Goal: Information Seeking & Learning: Find specific page/section

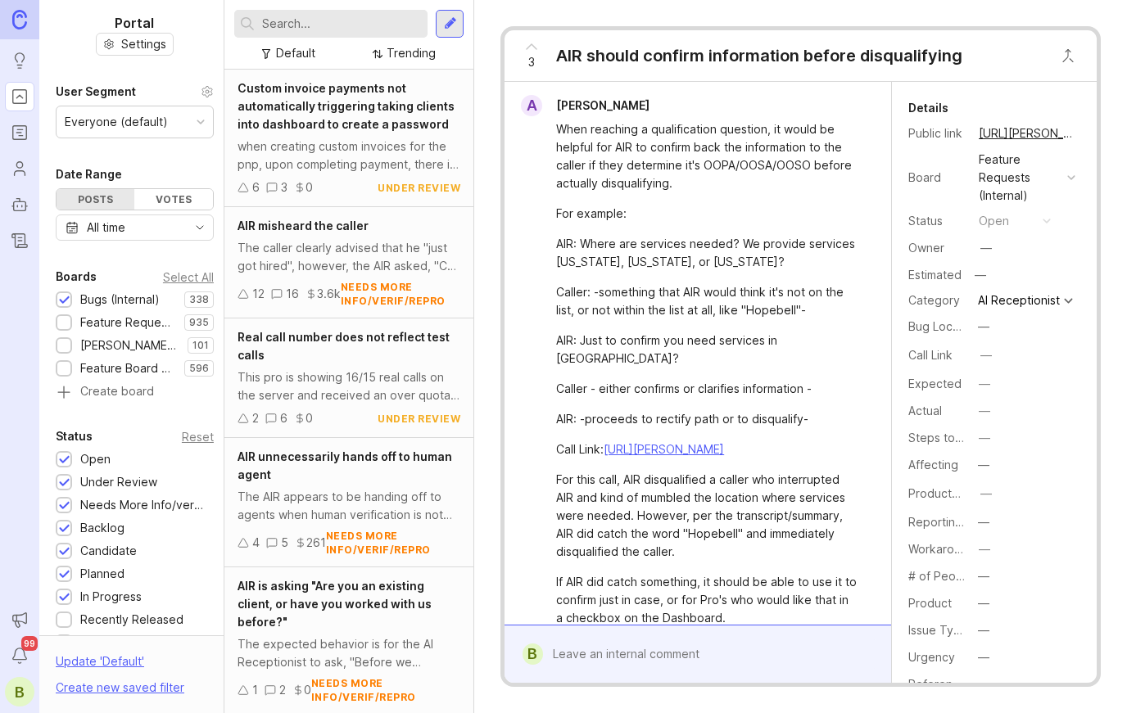
click at [287, 25] on input "text" at bounding box center [341, 24] width 159 height 18
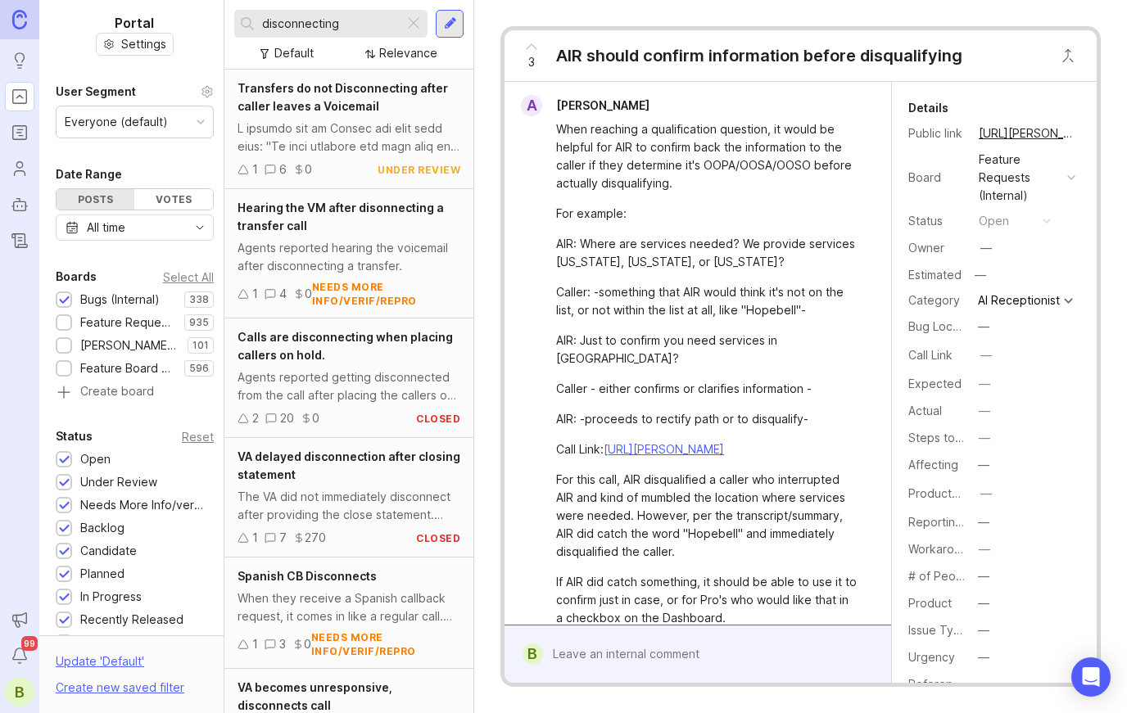
type input "disconnecting"
click at [348, 131] on div at bounding box center [349, 138] width 223 height 36
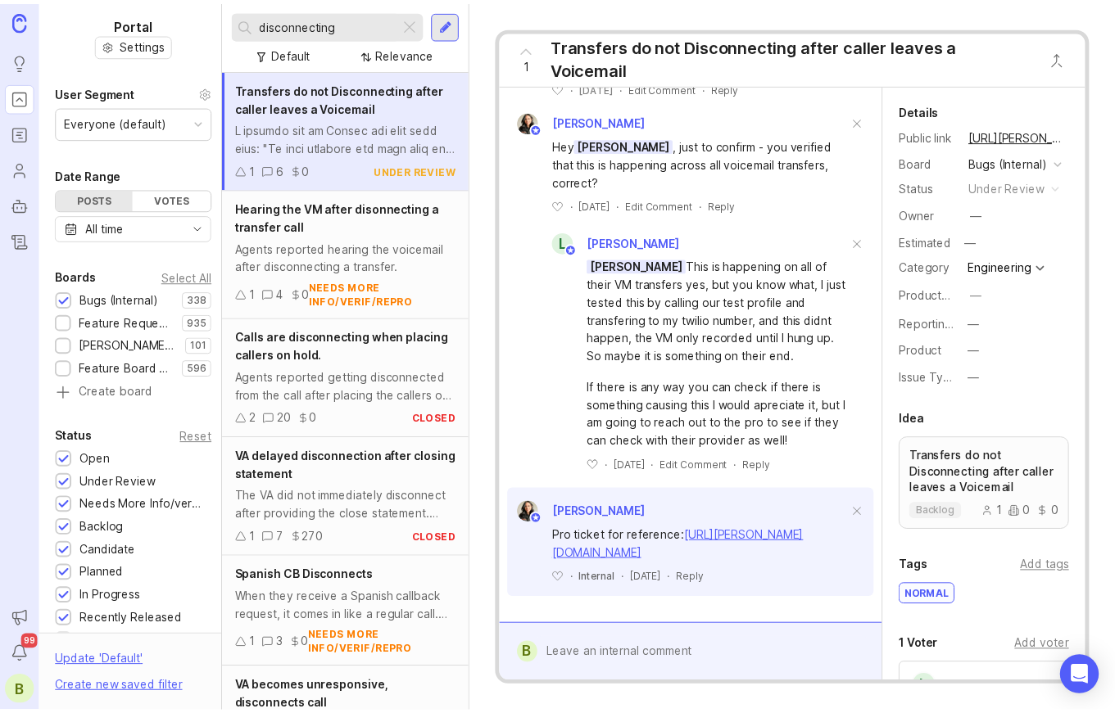
scroll to position [1650, 0]
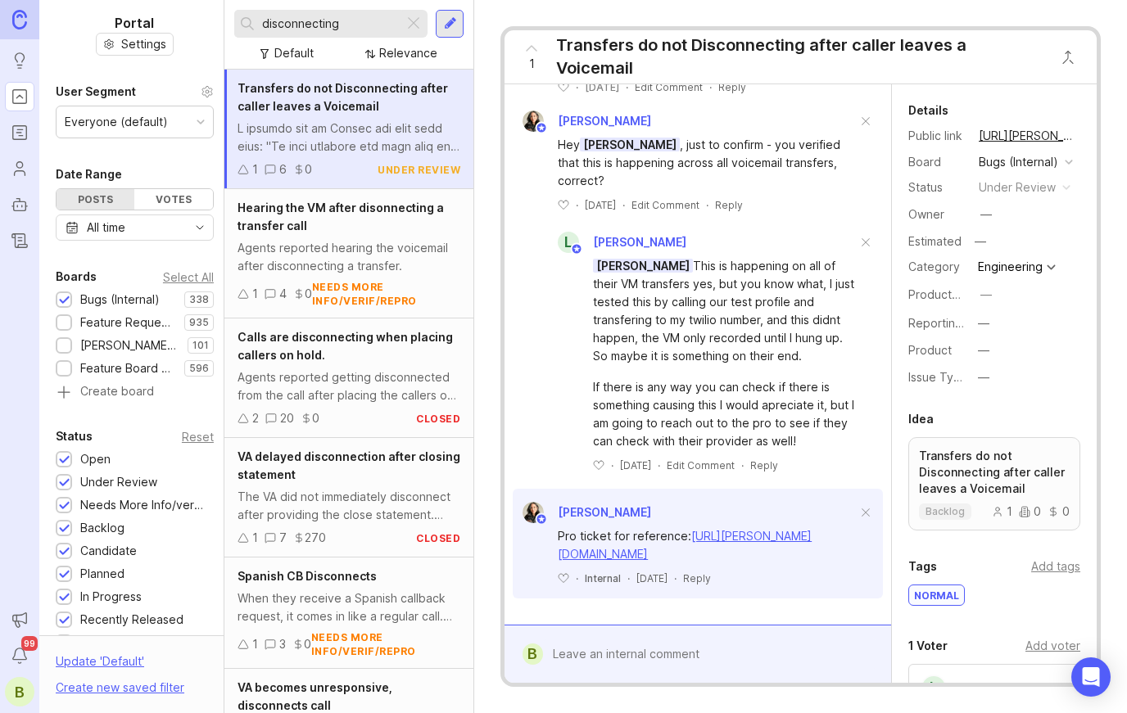
click at [1021, 132] on link "[URL][PERSON_NAME]" at bounding box center [1027, 135] width 106 height 21
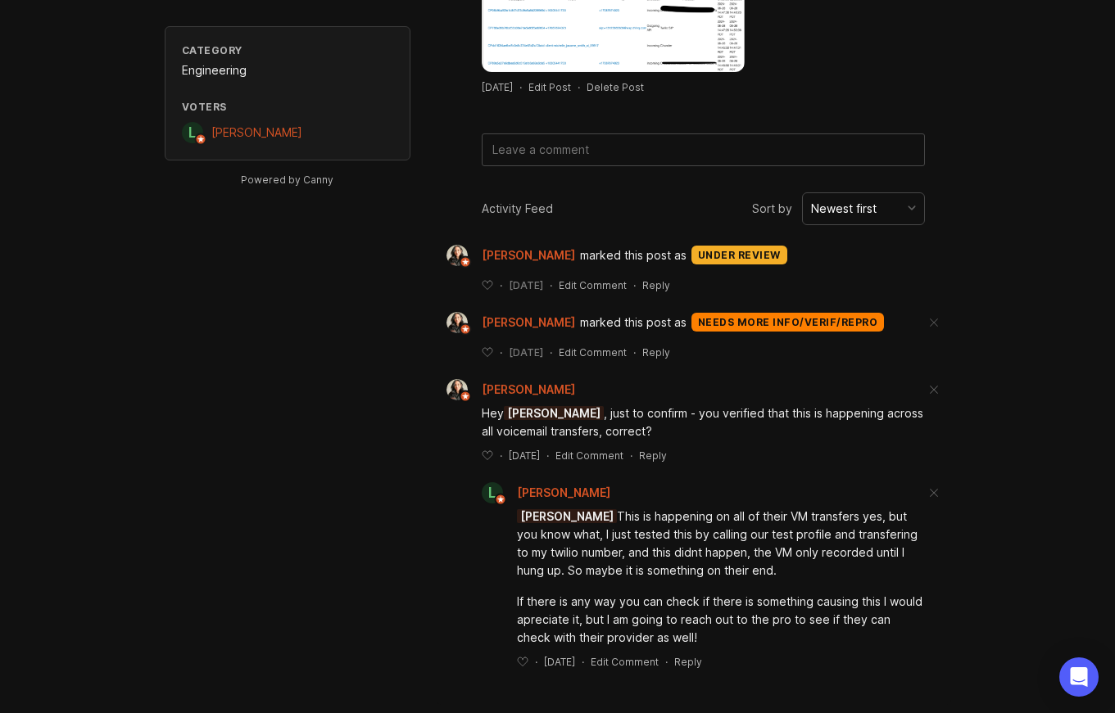
scroll to position [699, 0]
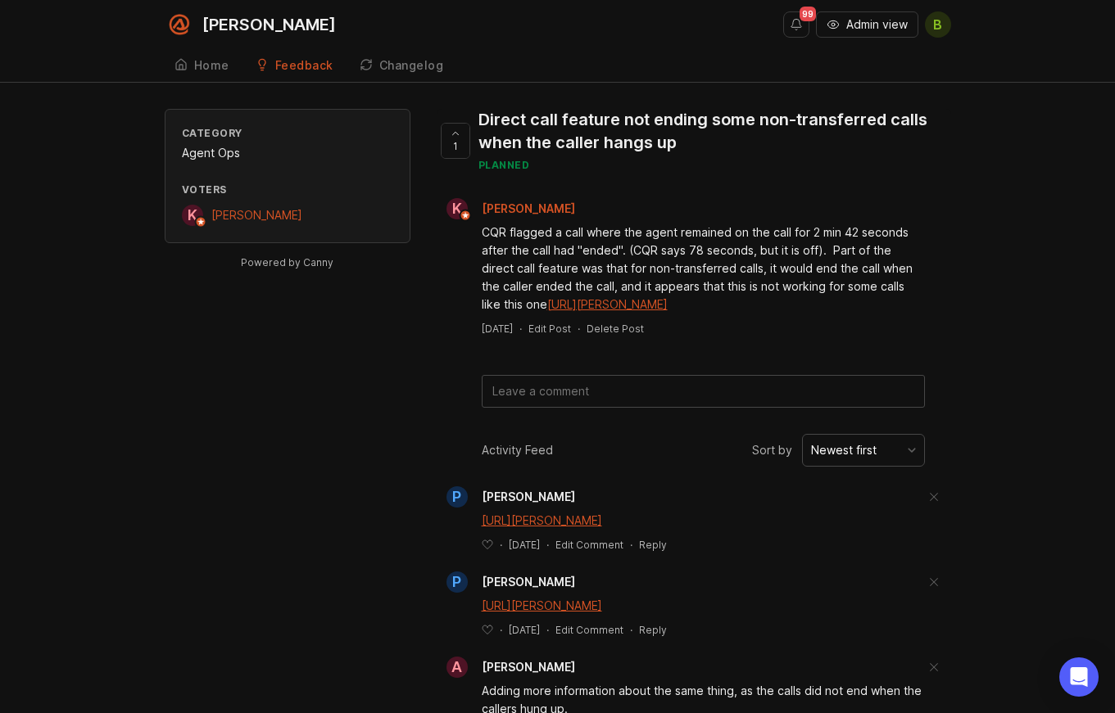
click at [959, 149] on div "Category Agent Ops Voters K Katie Stock Powered by Canny 1 Direct call feature …" at bounding box center [557, 513] width 1115 height 809
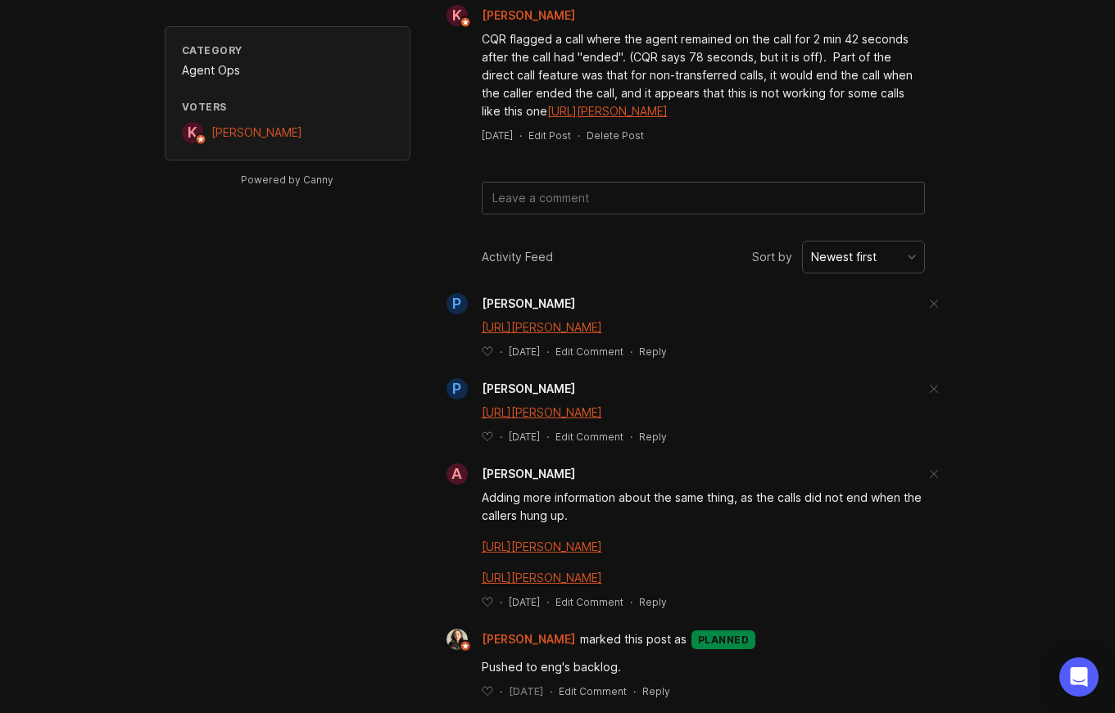
scroll to position [213, 0]
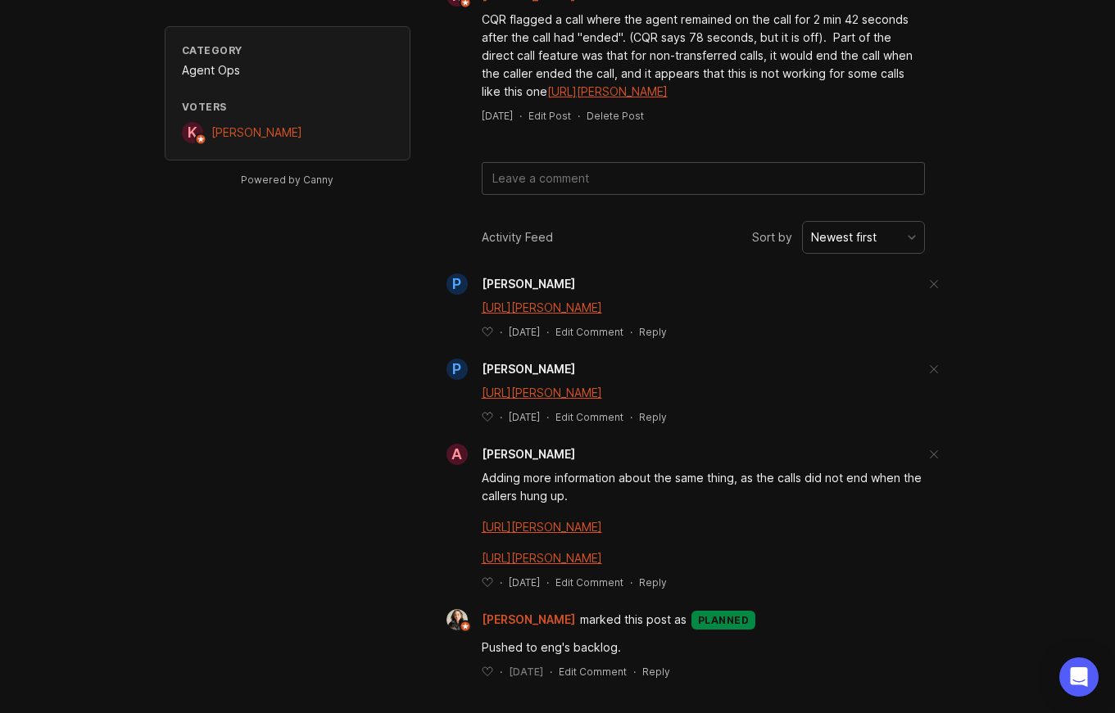
click at [976, 568] on div "Category Agent Ops Voters K Katie Stock Powered by Canny 1 Direct call feature …" at bounding box center [557, 300] width 1115 height 809
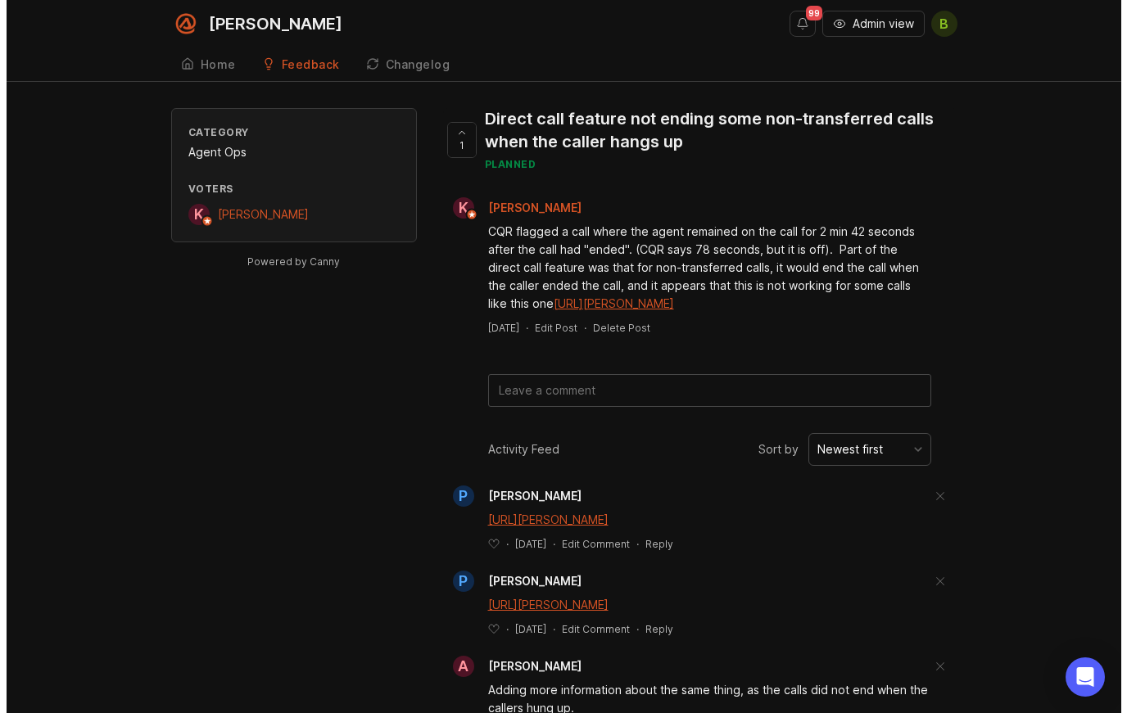
scroll to position [0, 0]
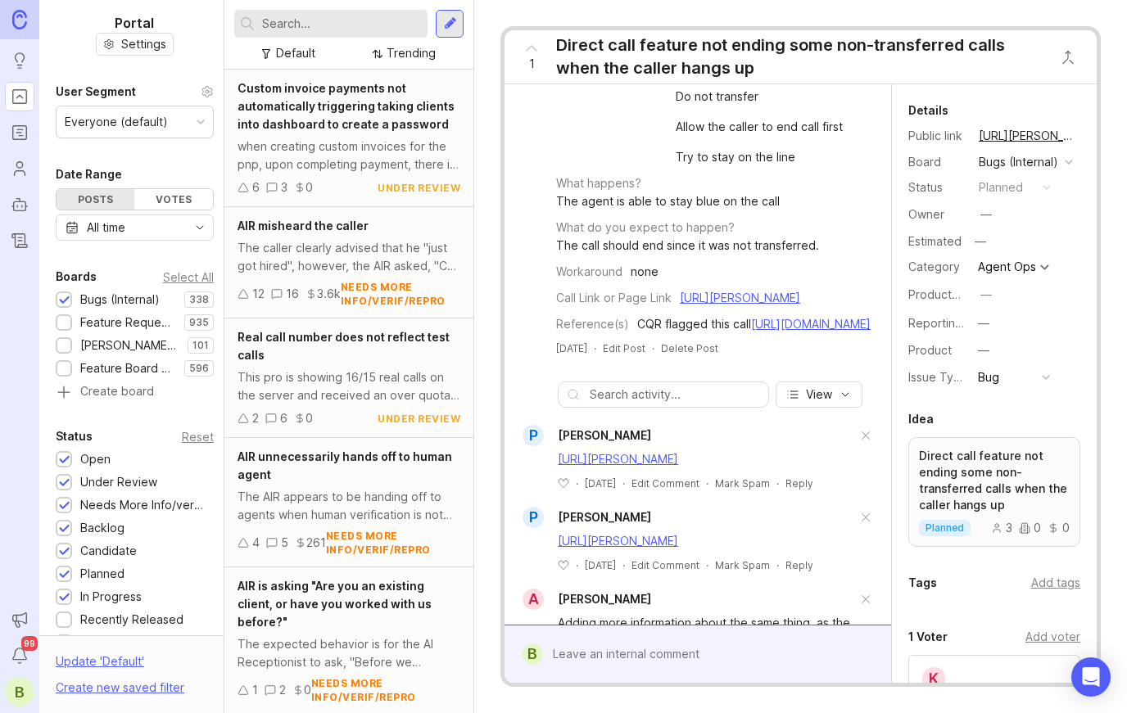
scroll to position [328, 0]
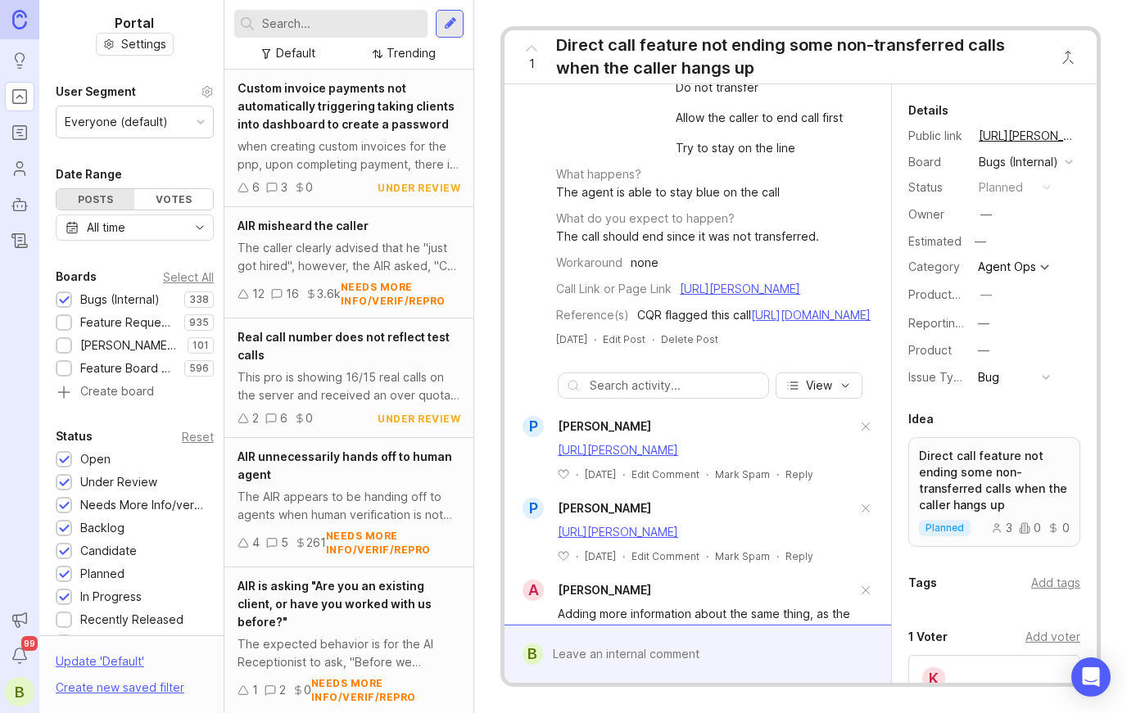
click at [853, 324] on div "CQR flagged this call https://app.clickup.com/t/86dwpqq6w" at bounding box center [753, 315] width 233 height 18
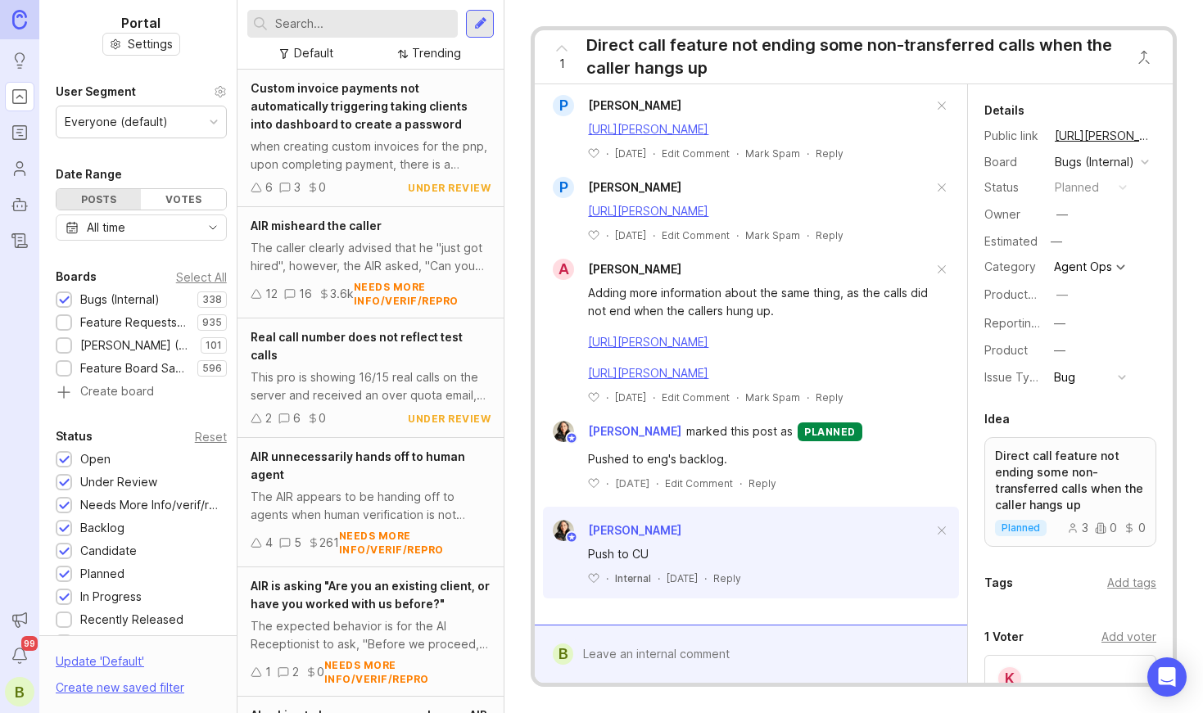
scroll to position [757, 0]
